Goal: Information Seeking & Learning: Learn about a topic

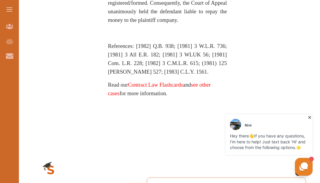
scroll to position [654, 0]
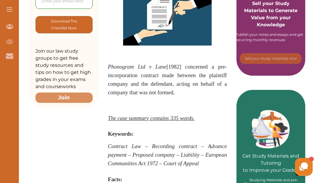
scroll to position [155, 0]
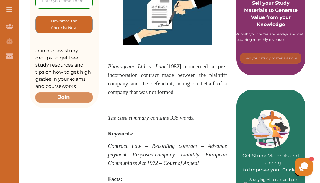
click at [119, 75] on span "oncerned a pre-incorporation contract made between the plaintiff company and th…" at bounding box center [167, 79] width 119 height 32
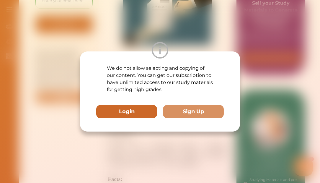
click at [148, 109] on button "Login" at bounding box center [126, 111] width 61 height 13
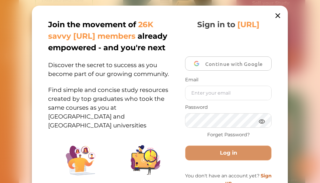
scroll to position [109, 0]
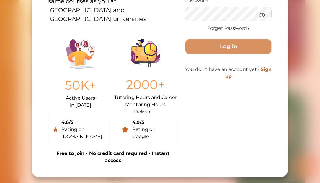
click at [294, 84] on div "Join the movement of 26K savvy StudyCrowd.AI members already empowered - and yo…" at bounding box center [160, 91] width 320 height 183
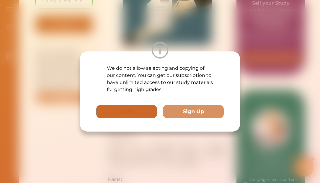
scroll to position [103, 0]
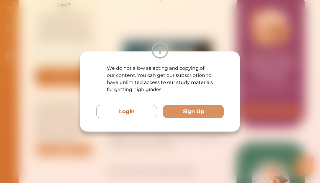
click at [221, 36] on div "We do not allow selecting and copying of our content. You can get our subscript…" at bounding box center [160, 91] width 320 height 183
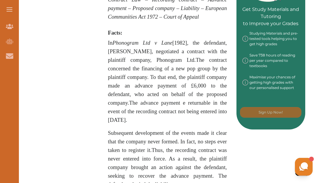
scroll to position [320, 0]
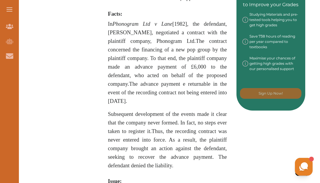
click at [126, 62] on span "The contract concerned the financing of a new pop group by the plaintiff compan…" at bounding box center [167, 71] width 119 height 66
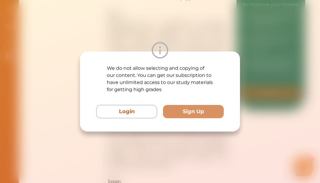
click at [204, 24] on div "We do not allow selecting and copying of our content. You can get our subscript…" at bounding box center [160, 91] width 320 height 183
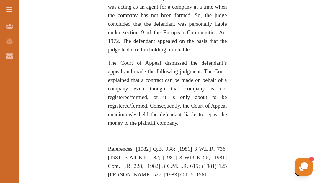
scroll to position [538, 0]
